Goal: Transaction & Acquisition: Purchase product/service

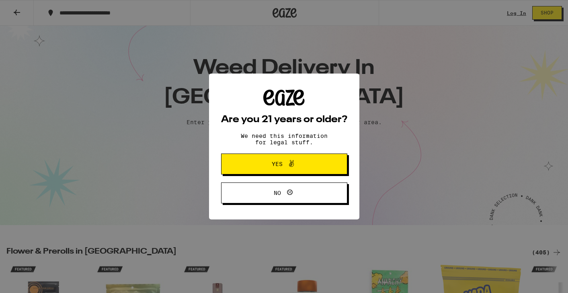
click at [284, 169] on span at bounding box center [290, 164] width 14 height 10
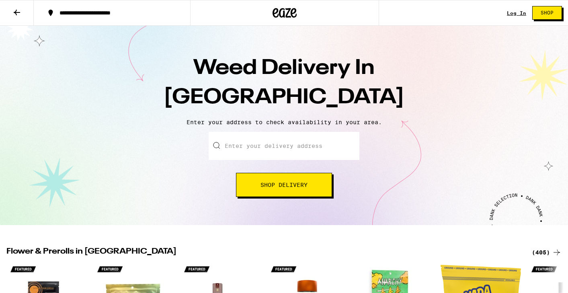
click at [279, 152] on input "Enter your delivery address" at bounding box center [284, 146] width 151 height 28
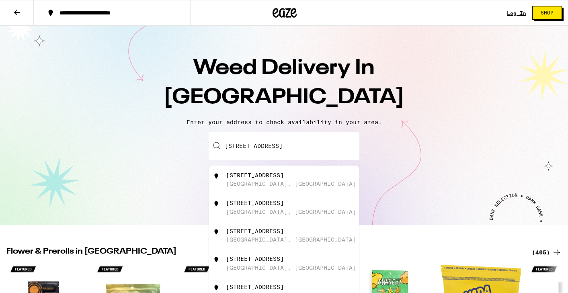
click at [271, 179] on div "[STREET_ADDRESS]" at bounding box center [255, 175] width 58 height 6
type input "[STREET_ADDRESS]"
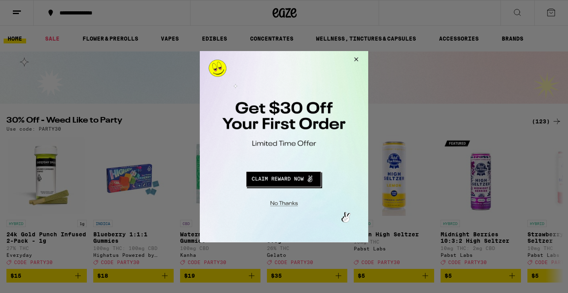
click at [357, 58] on button "Close Modal" at bounding box center [355, 60] width 22 height 19
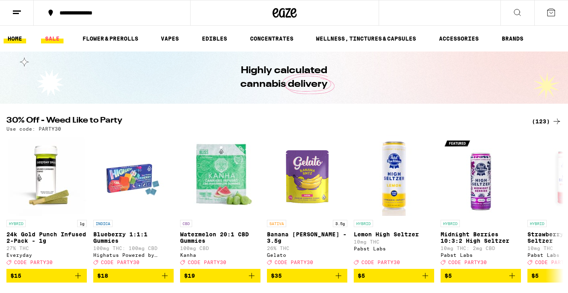
click at [51, 37] on link "SALE" at bounding box center [52, 39] width 23 height 10
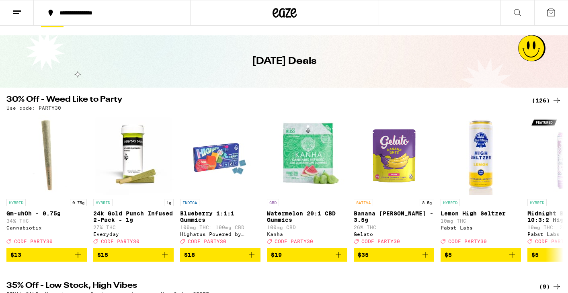
scroll to position [32, 0]
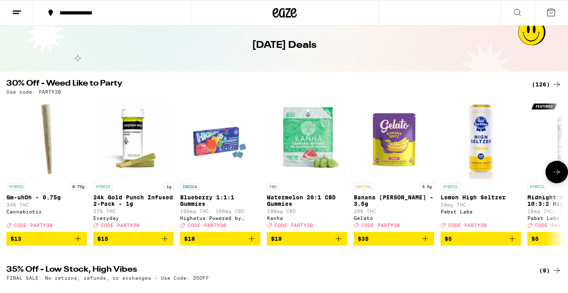
click at [560, 175] on icon at bounding box center [557, 172] width 6 height 6
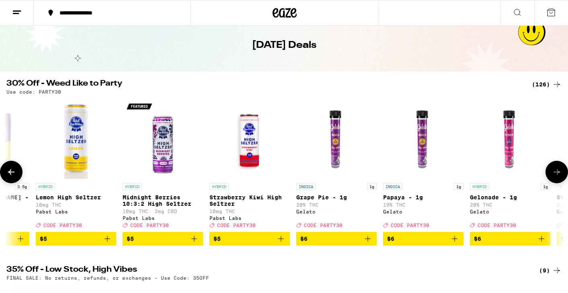
scroll to position [0, 468]
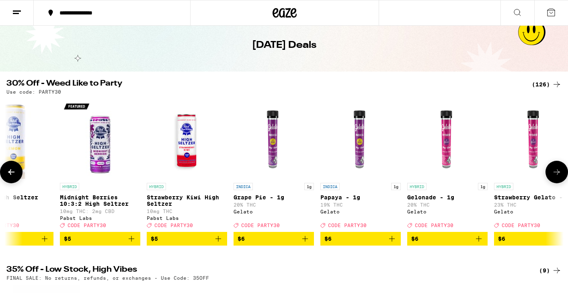
click at [560, 175] on icon at bounding box center [557, 172] width 6 height 6
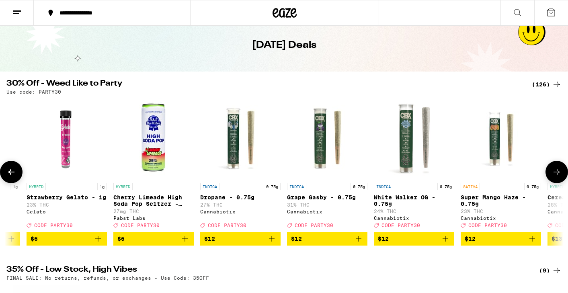
click at [560, 175] on icon at bounding box center [557, 172] width 6 height 6
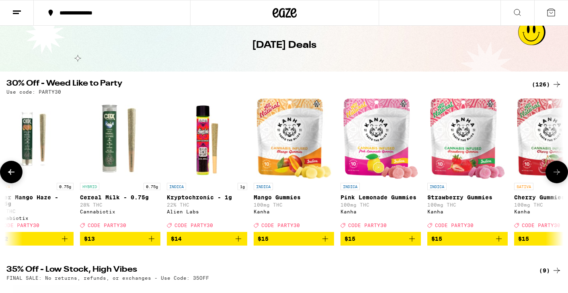
click at [560, 175] on icon at bounding box center [557, 172] width 6 height 6
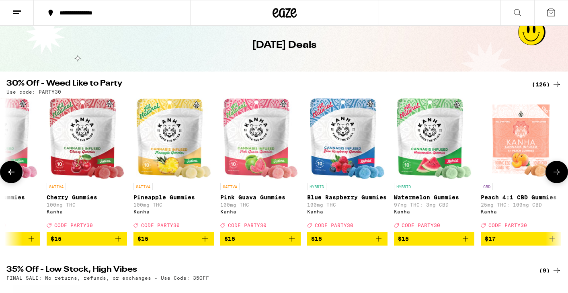
click at [560, 175] on icon at bounding box center [557, 172] width 6 height 6
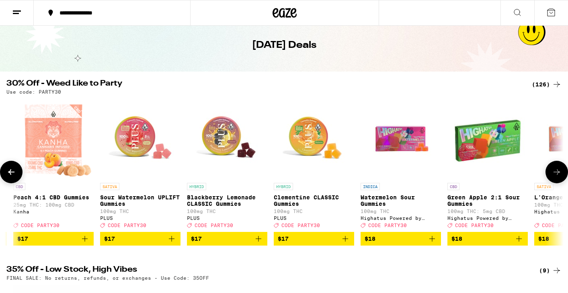
click at [560, 175] on icon at bounding box center [557, 172] width 6 height 6
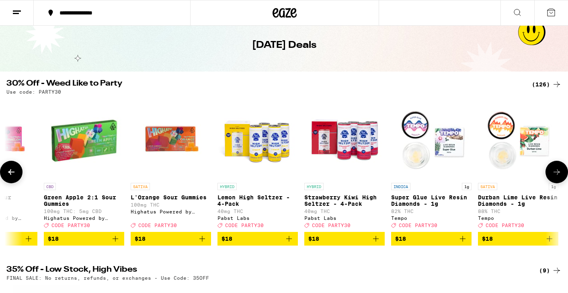
scroll to position [0, 2807]
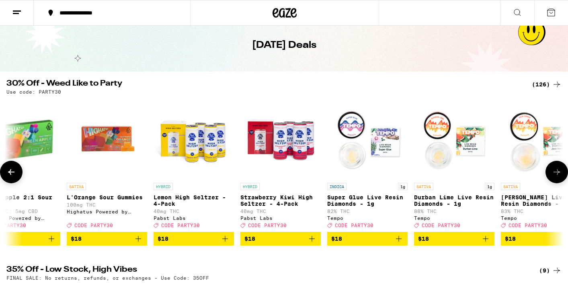
click at [560, 175] on icon at bounding box center [557, 172] width 6 height 6
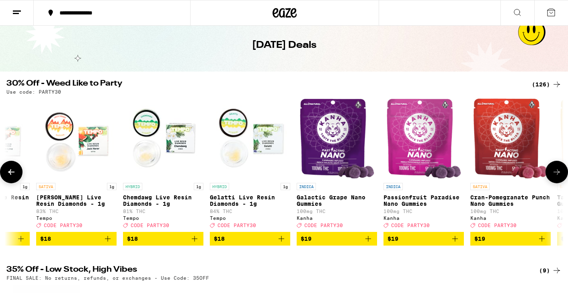
scroll to position [0, 3275]
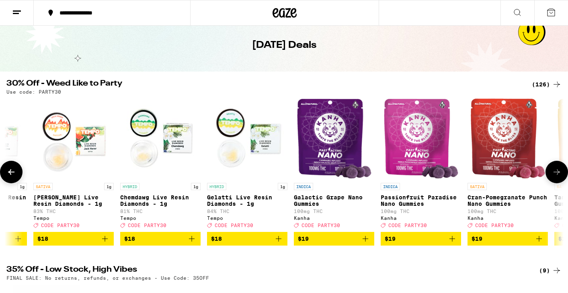
click at [559, 175] on icon at bounding box center [557, 172] width 6 height 6
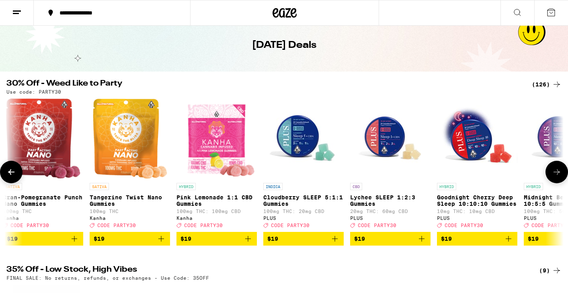
scroll to position [0, 3743]
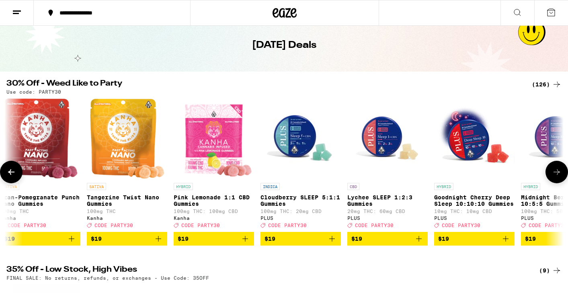
click at [559, 175] on icon at bounding box center [557, 172] width 6 height 6
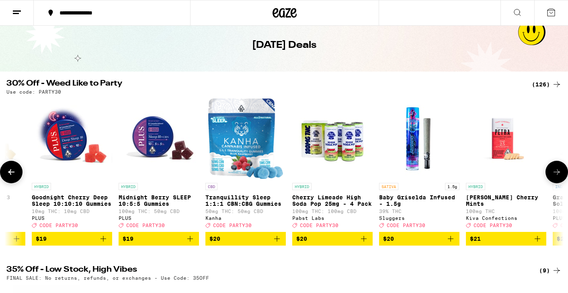
scroll to position [0, 4211]
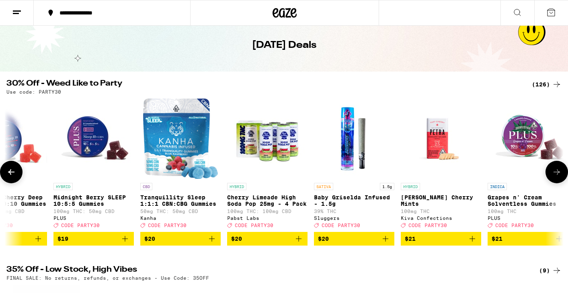
click at [560, 175] on icon at bounding box center [557, 172] width 6 height 6
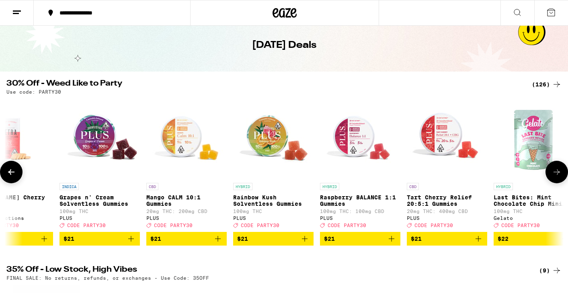
scroll to position [0, 4679]
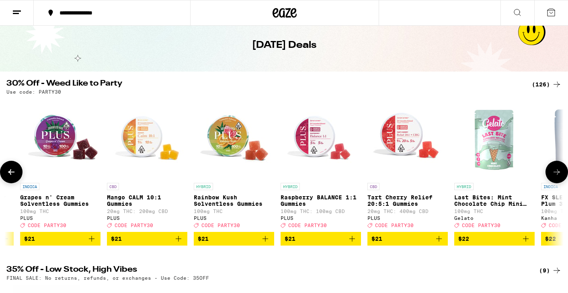
click at [560, 175] on icon at bounding box center [557, 172] width 6 height 6
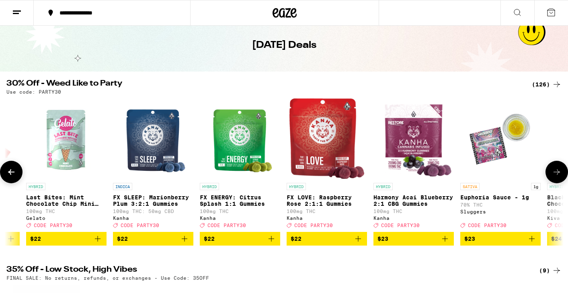
scroll to position [0, 5146]
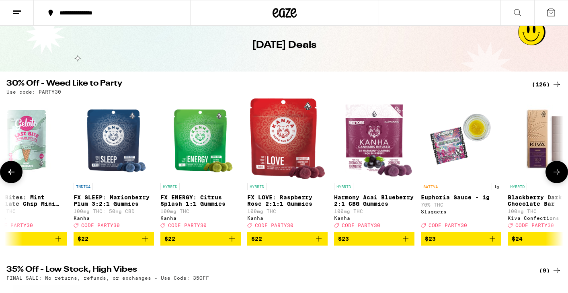
click at [560, 175] on icon at bounding box center [557, 172] width 6 height 6
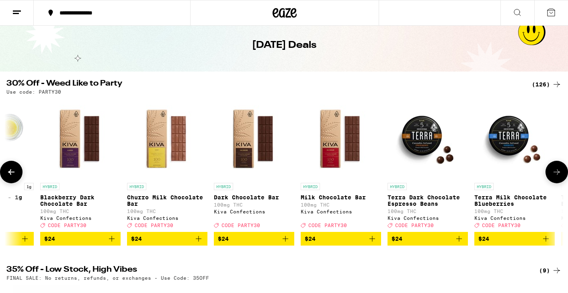
click at [560, 177] on icon at bounding box center [557, 172] width 10 height 10
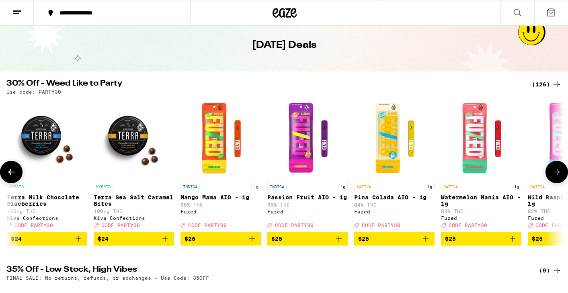
click at [560, 177] on icon at bounding box center [557, 172] width 10 height 10
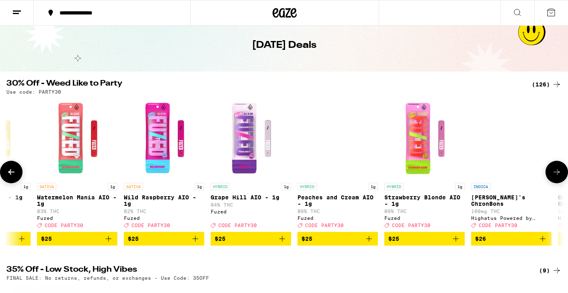
scroll to position [0, 6550]
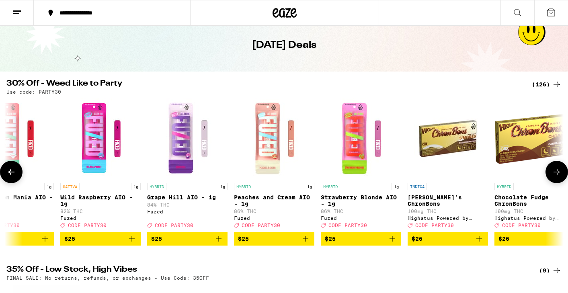
click at [561, 177] on icon at bounding box center [557, 172] width 10 height 10
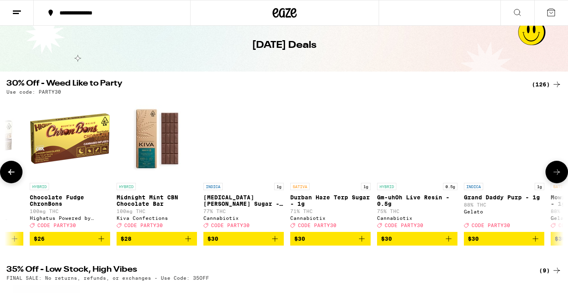
scroll to position [0, 7018]
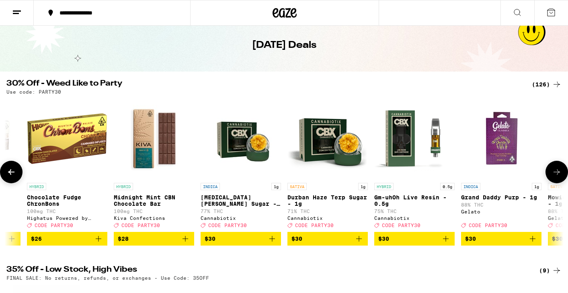
click at [561, 177] on icon at bounding box center [557, 172] width 10 height 10
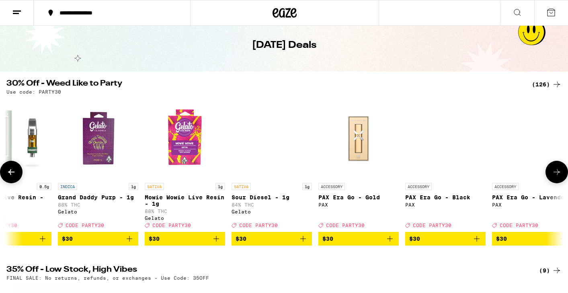
scroll to position [0, 7486]
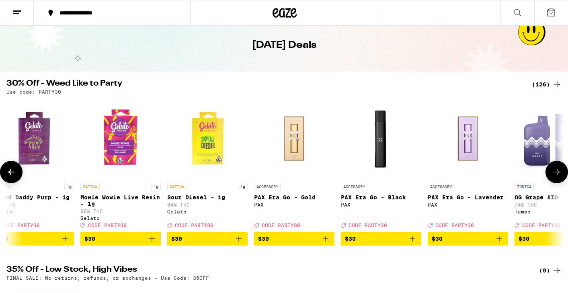
click at [561, 175] on icon at bounding box center [557, 172] width 10 height 10
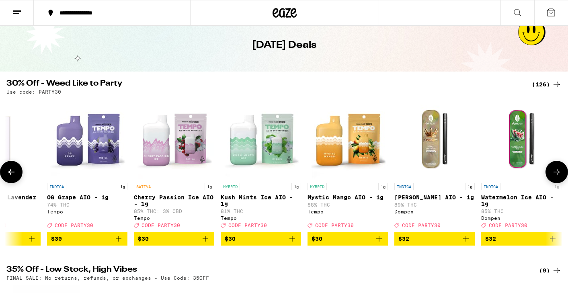
click at [561, 175] on icon at bounding box center [557, 172] width 10 height 10
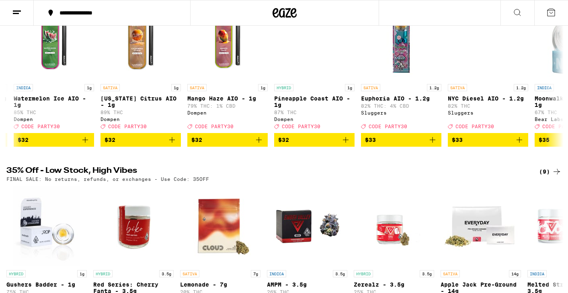
scroll to position [0, 0]
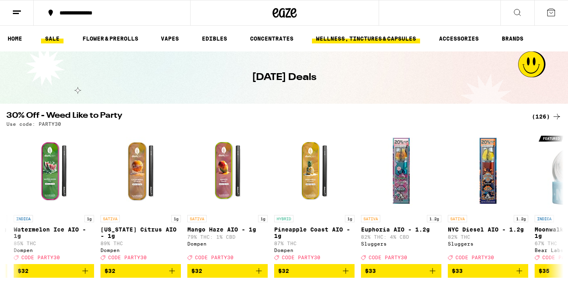
click at [369, 35] on link "WELLNESS, TINCTURES & CAPSULES" at bounding box center [366, 39] width 108 height 10
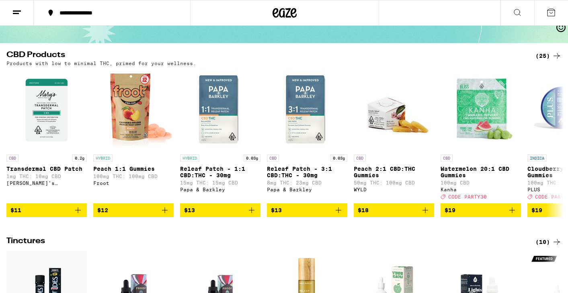
scroll to position [58, 0]
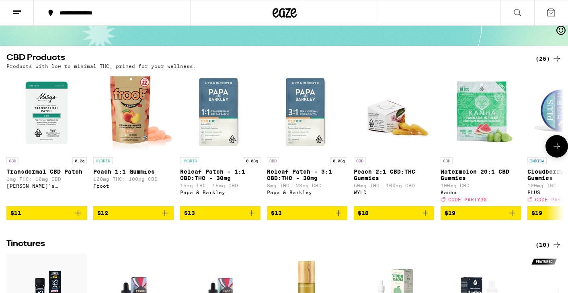
click at [479, 128] on img "Open page for Watermelon 20:1 CBD Gummies from Kanha" at bounding box center [481, 113] width 80 height 80
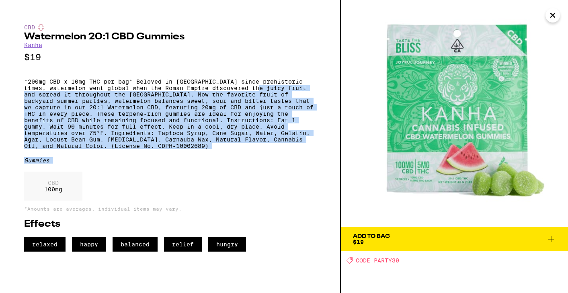
drag, startPoint x: 275, startPoint y: 191, endPoint x: 274, endPoint y: 88, distance: 103.0
click at [274, 89] on div "CBD Watermelon 20:1 CBD Gummies Kanha $19 *200mg CBD x 10mg THC per bag* Belove…" at bounding box center [170, 138] width 292 height 228
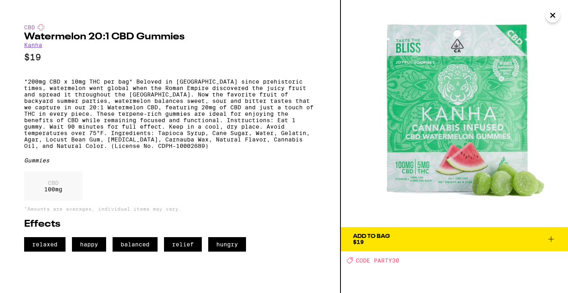
click at [274, 88] on p "*200mg CBD x 10mg THC per bag* Beloved in [GEOGRAPHIC_DATA] since prehistoric t…" at bounding box center [170, 113] width 292 height 71
drag, startPoint x: 375, startPoint y: 259, endPoint x: 402, endPoint y: 260, distance: 27.0
click at [402, 260] on div "Deal Created with Sketch. CODE PARTY30" at bounding box center [458, 260] width 222 height 7
copy span "PARTY30"
click at [558, 234] on button "Add To Bag $19" at bounding box center [454, 239] width 227 height 24
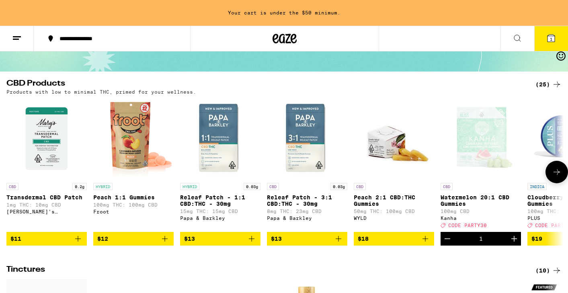
click at [482, 190] on div "CBD" at bounding box center [481, 186] width 80 height 7
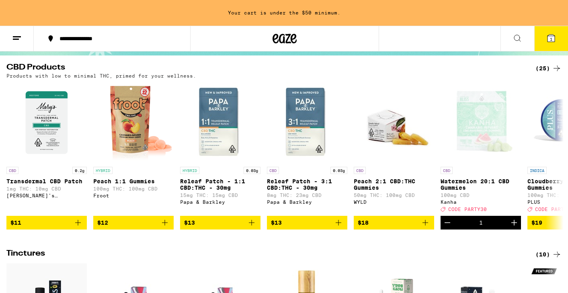
scroll to position [90, 0]
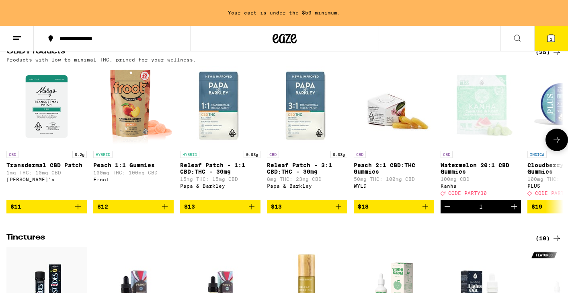
click at [561, 141] on icon at bounding box center [557, 140] width 10 height 10
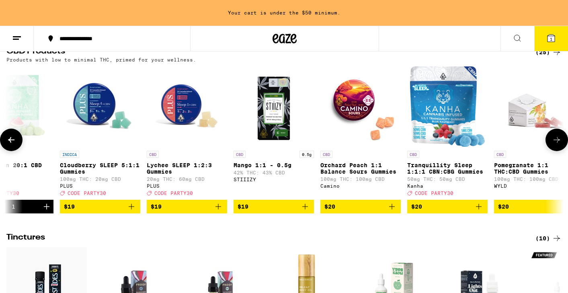
click at [557, 145] on icon at bounding box center [557, 140] width 10 height 10
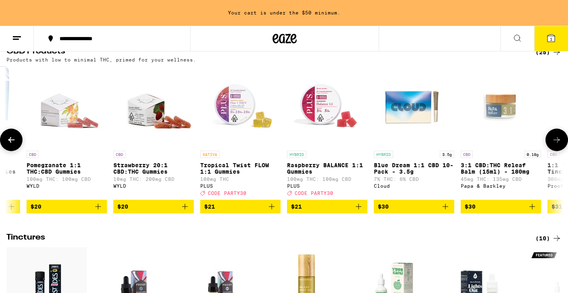
click at [504, 172] on p "3:1 CBD:THC Releaf Balm (15ml) - 180mg" at bounding box center [501, 168] width 80 height 13
click at [492, 168] on p "3:1 CBD:THC Releaf Balm (15ml) - 180mg" at bounding box center [501, 168] width 80 height 13
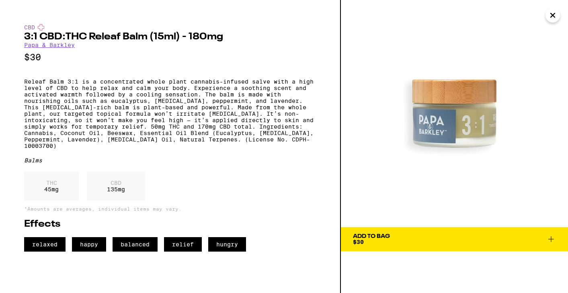
click at [554, 238] on icon at bounding box center [552, 240] width 10 height 10
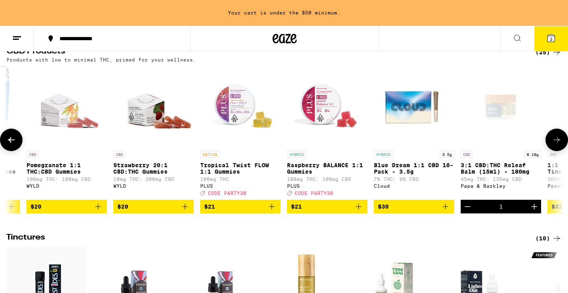
click at [558, 141] on icon at bounding box center [557, 140] width 6 height 6
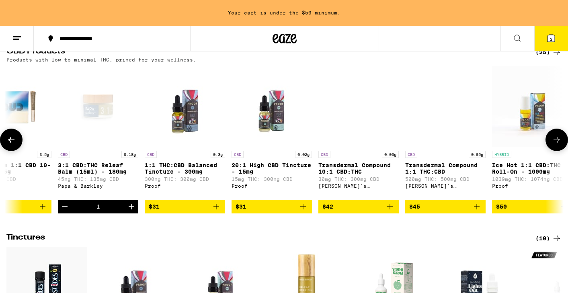
scroll to position [0, 1404]
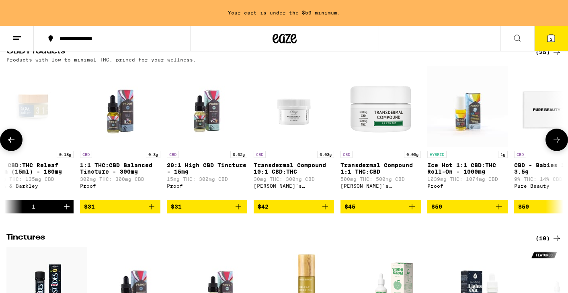
click at [288, 157] on div "CBD 0.03g" at bounding box center [294, 154] width 80 height 7
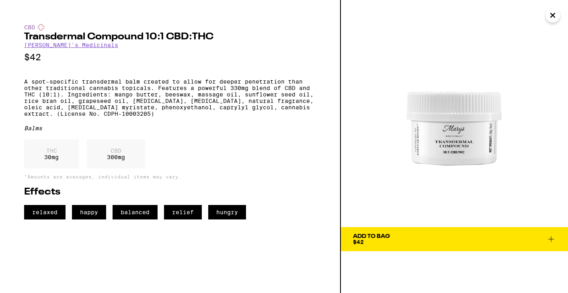
click at [453, 237] on span "Add To Bag $42" at bounding box center [454, 239] width 203 height 11
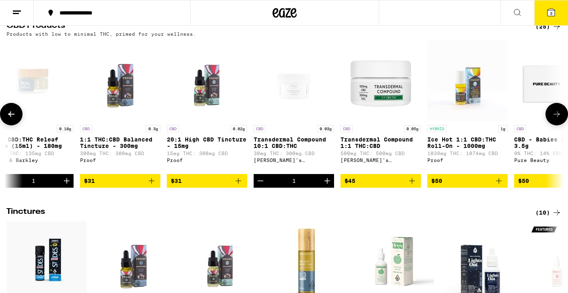
click at [387, 103] on img "Open page for Transdermal Compound 1:1 THC:CBD from Mary's Medicinals" at bounding box center [381, 81] width 80 height 80
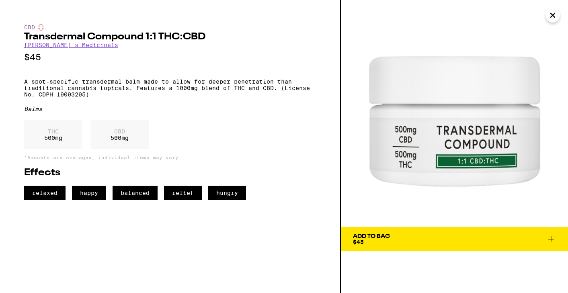
click at [382, 241] on div "Add To Bag $45" at bounding box center [371, 239] width 37 height 11
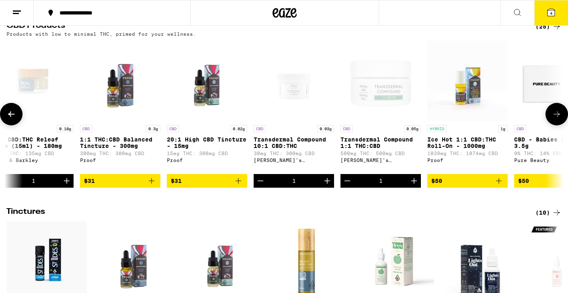
click at [470, 106] on img "Open page for Ice Hot 1:1 CBD:THC Roll-On - 1000mg from Proof" at bounding box center [468, 81] width 80 height 80
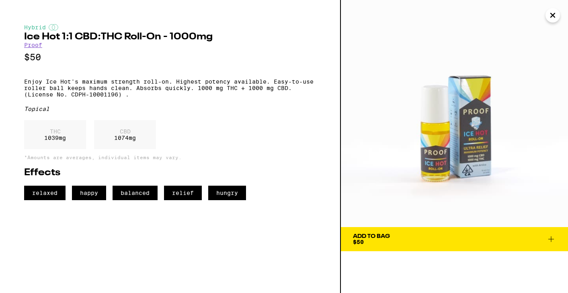
click at [424, 239] on span "Add To Bag $50" at bounding box center [454, 239] width 203 height 11
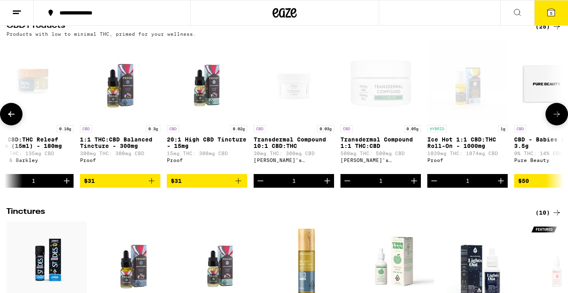
click at [562, 117] on icon at bounding box center [557, 114] width 10 height 10
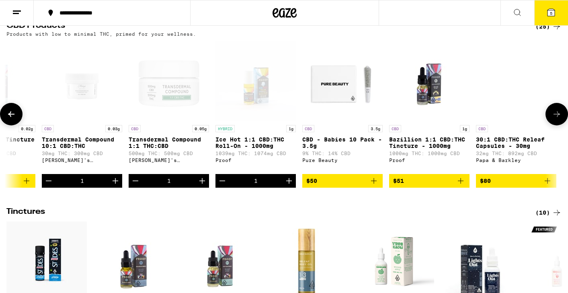
scroll to position [0, 1617]
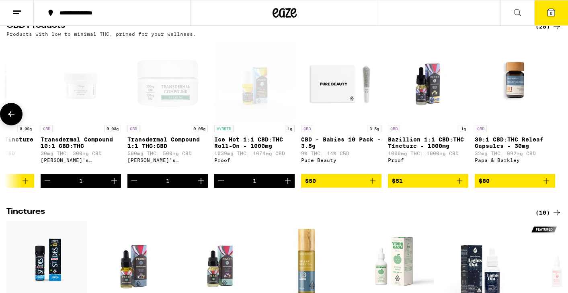
click at [16, 117] on icon at bounding box center [11, 114] width 10 height 10
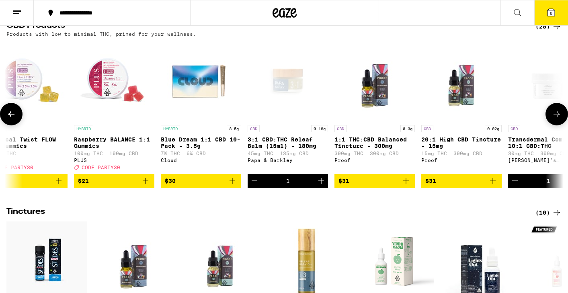
click at [16, 117] on icon at bounding box center [11, 114] width 10 height 10
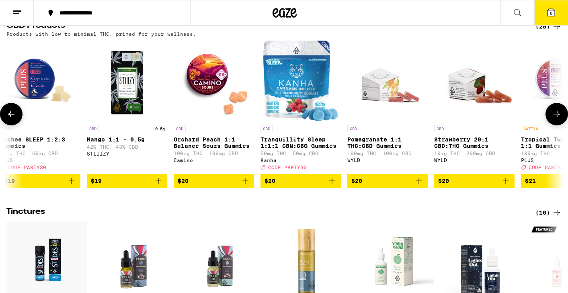
click at [16, 117] on icon at bounding box center [11, 114] width 10 height 10
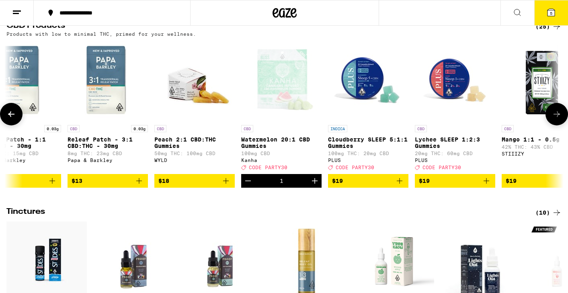
click at [16, 117] on icon at bounding box center [11, 114] width 10 height 10
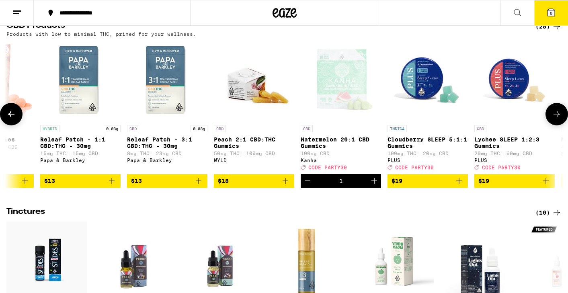
scroll to position [0, 5]
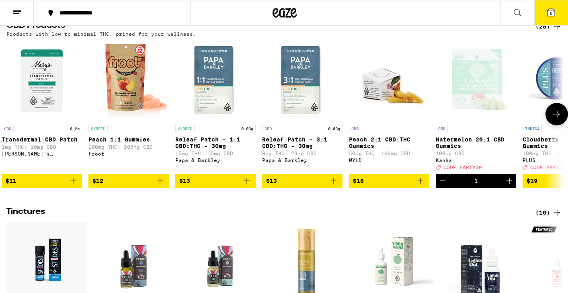
click at [11, 114] on icon at bounding box center [11, 114] width 0 height 0
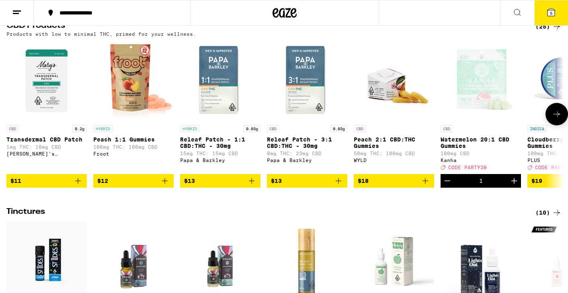
click at [16, 117] on div at bounding box center [11, 114] width 23 height 23
click at [560, 116] on icon at bounding box center [557, 114] width 10 height 10
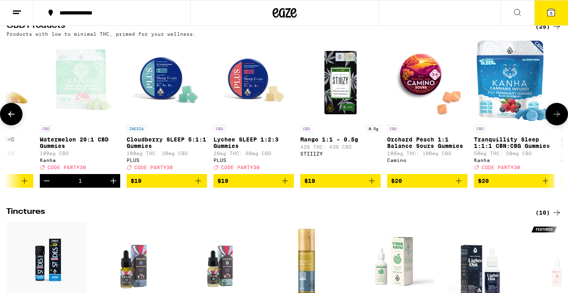
scroll to position [0, 468]
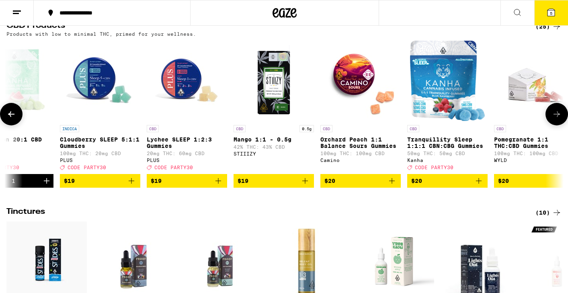
click at [556, 123] on button at bounding box center [557, 114] width 23 height 23
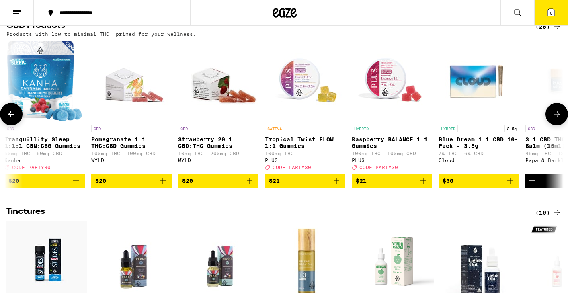
scroll to position [0, 936]
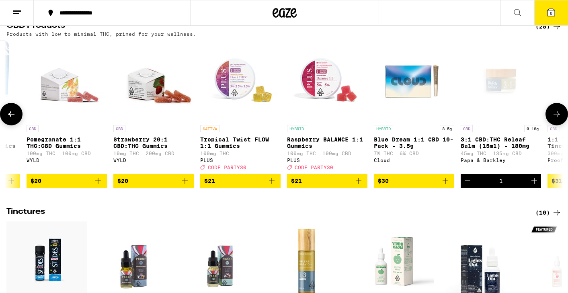
click at [556, 123] on button at bounding box center [557, 114] width 23 height 23
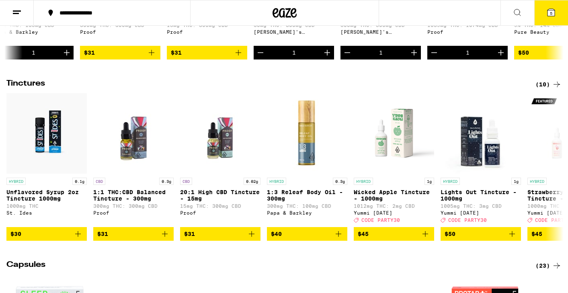
scroll to position [219, 0]
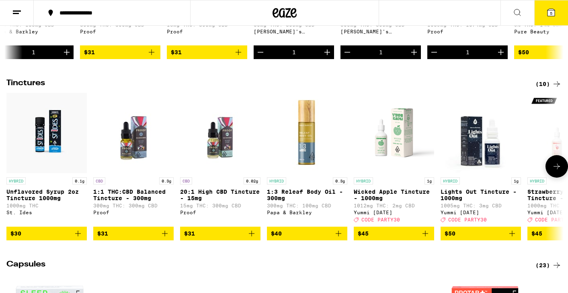
click at [558, 171] on icon at bounding box center [557, 167] width 10 height 10
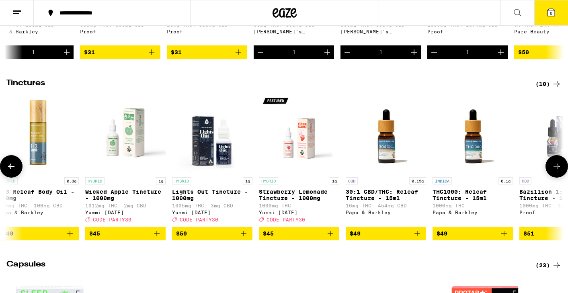
scroll to position [0, 313]
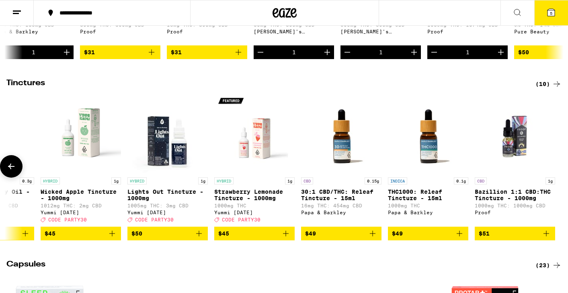
click at [19, 178] on button at bounding box center [11, 166] width 23 height 23
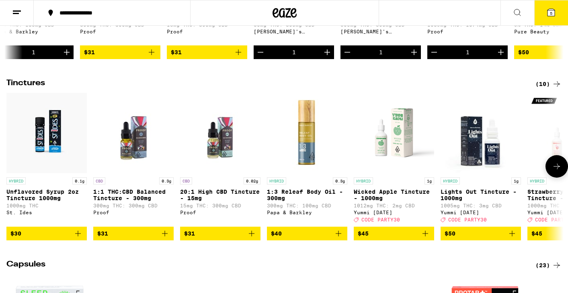
click at [560, 171] on icon at bounding box center [557, 167] width 10 height 10
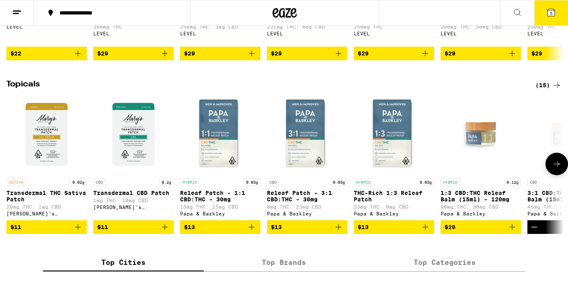
scroll to position [589, 0]
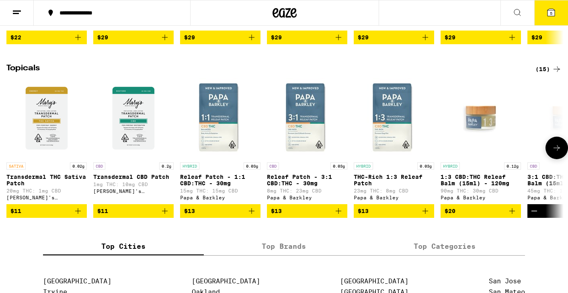
click at [556, 153] on icon at bounding box center [557, 148] width 10 height 10
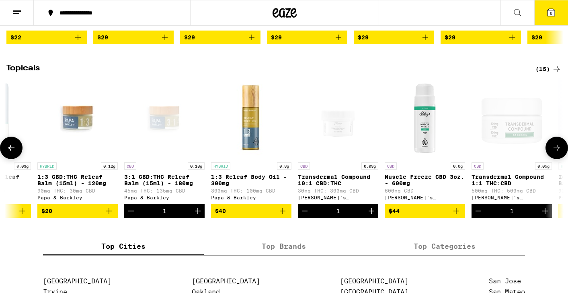
scroll to position [0, 468]
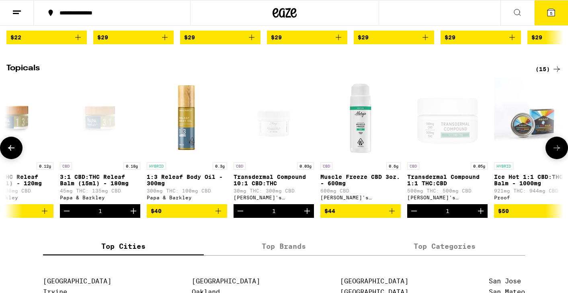
click at [366, 158] on img "Open page for Muscle Freeze CBD 3oz. - 600mg from Mary's Medicinals" at bounding box center [361, 118] width 80 height 80
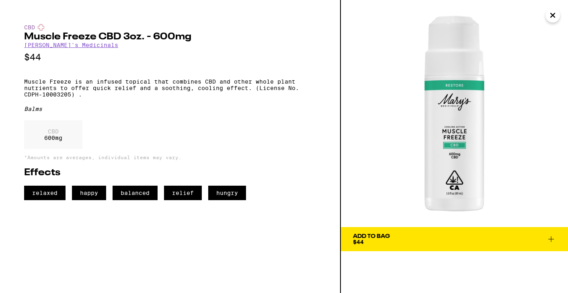
click at [407, 240] on span "Add To Bag $44" at bounding box center [454, 239] width 203 height 11
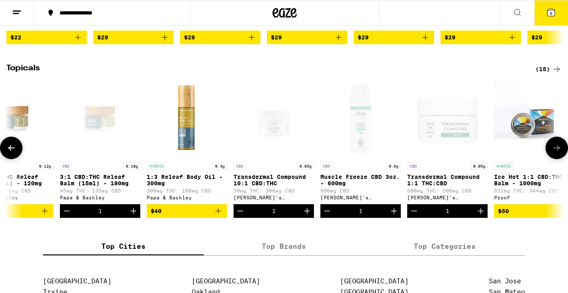
click at [557, 153] on icon at bounding box center [557, 148] width 10 height 10
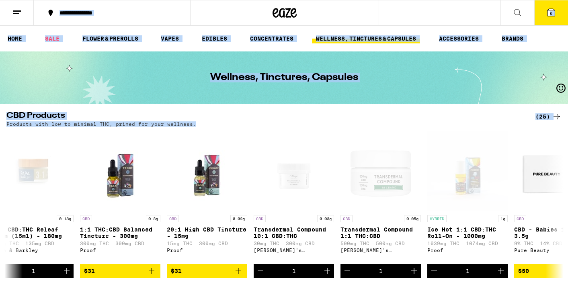
drag, startPoint x: 564, startPoint y: 48, endPoint x: 568, endPoint y: -41, distance: 89.4
click at [437, 72] on div "Wellness, Tinctures, Capsules" at bounding box center [284, 77] width 309 height 52
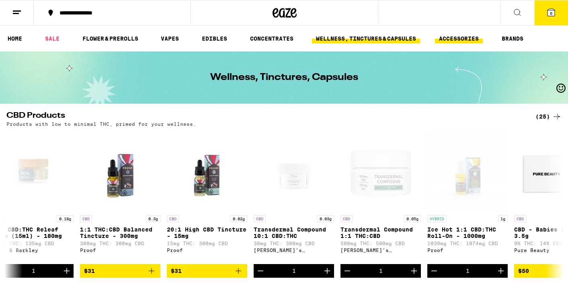
click at [464, 38] on link "ACCESSORIES" at bounding box center [459, 39] width 48 height 10
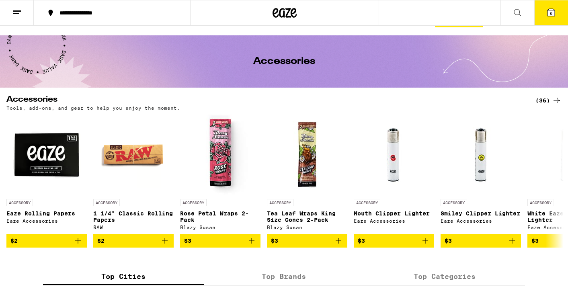
scroll to position [32, 0]
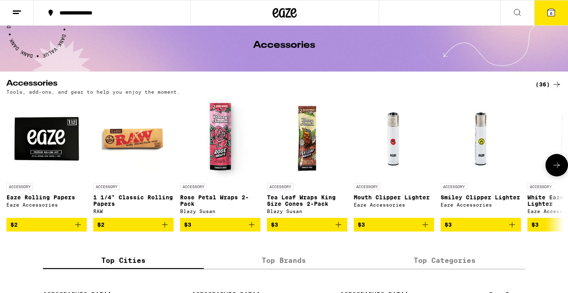
click at [558, 162] on button at bounding box center [557, 165] width 23 height 23
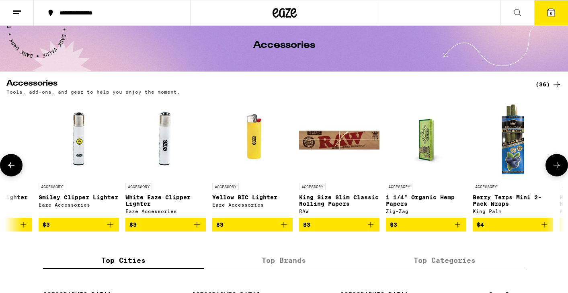
scroll to position [0, 468]
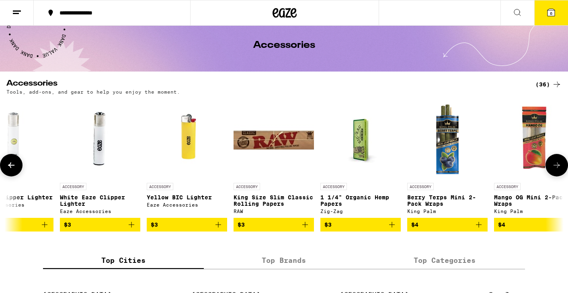
click at [558, 168] on icon at bounding box center [557, 166] width 6 height 6
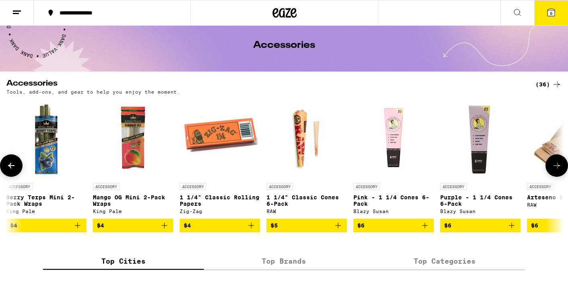
scroll to position [0, 936]
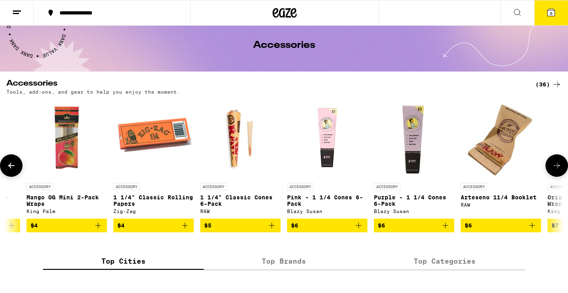
click at [558, 168] on icon at bounding box center [557, 166] width 10 height 10
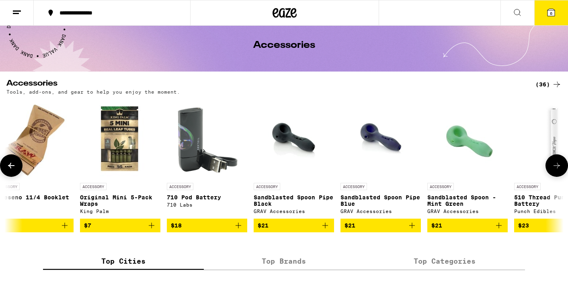
click at [558, 168] on icon at bounding box center [557, 166] width 10 height 10
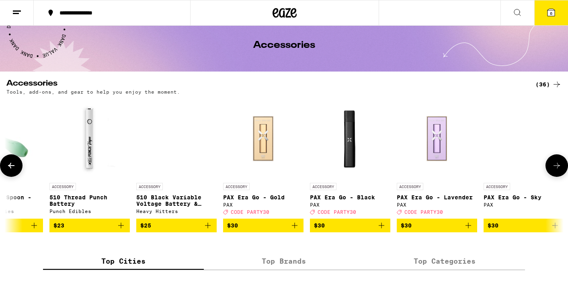
scroll to position [0, 1871]
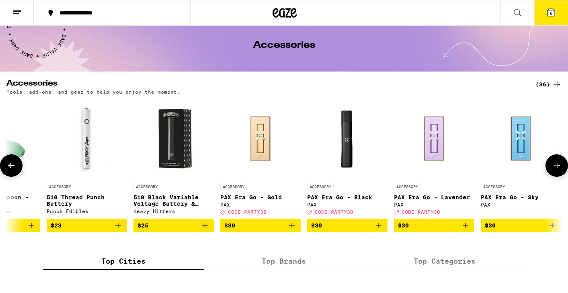
click at [558, 166] on icon at bounding box center [557, 166] width 6 height 6
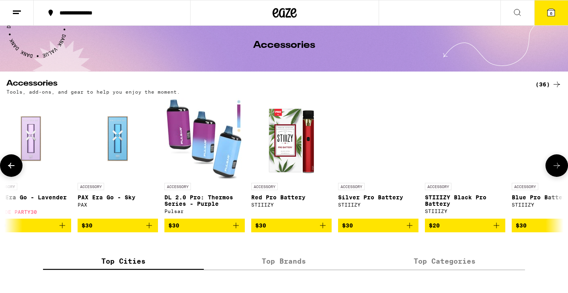
scroll to position [0, 2339]
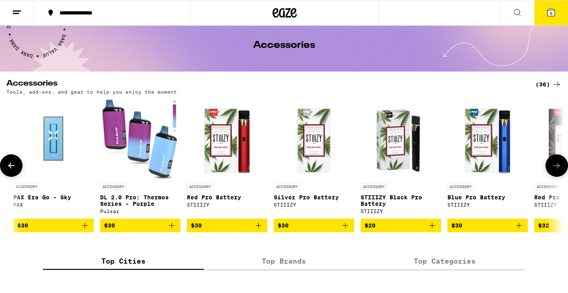
click at [558, 167] on icon at bounding box center [557, 166] width 10 height 10
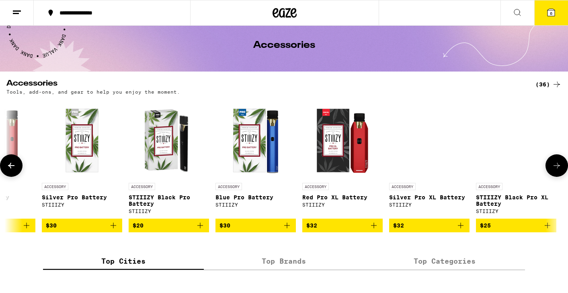
scroll to position [0, 2573]
